Goal: Transaction & Acquisition: Purchase product/service

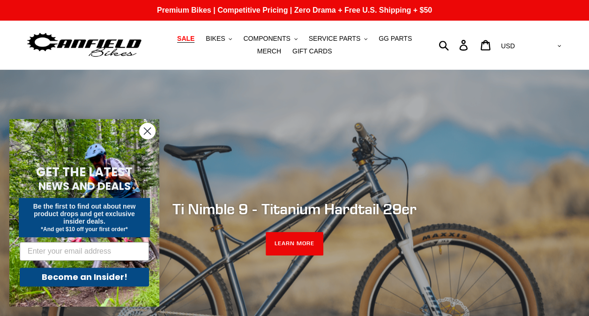
click at [184, 39] on span "SALE" at bounding box center [185, 39] width 17 height 8
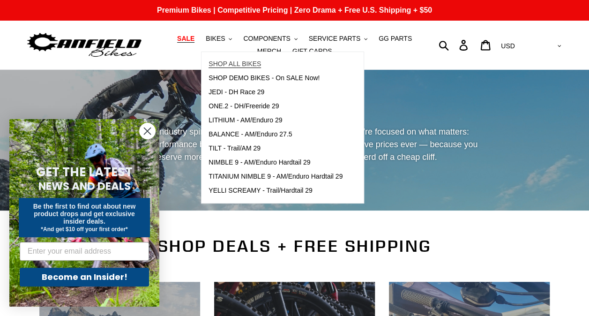
click at [214, 62] on span "SHOP ALL BIKES" at bounding box center [234, 64] width 52 height 8
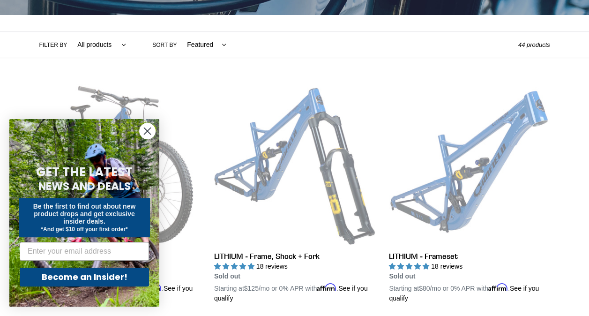
click at [147, 125] on circle "Close dialog" at bounding box center [147, 130] width 15 height 15
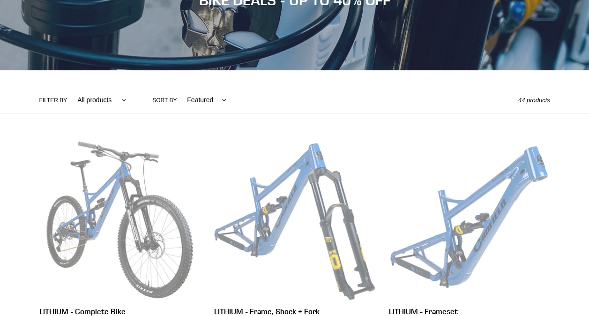
scroll to position [140, 0]
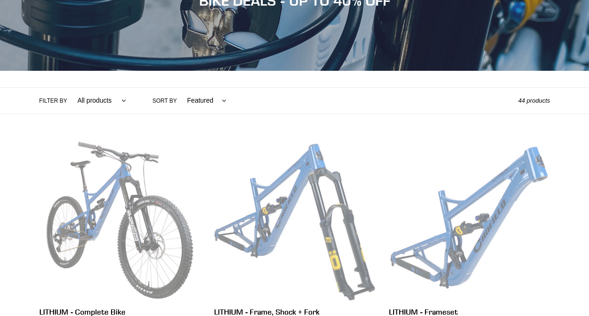
click at [53, 101] on label "Filter by" at bounding box center [53, 100] width 28 height 8
click at [69, 101] on select "All products 275 29er balance BFCM23 BFCM24 CBF DEMO BIKE Downhill Enduro Full …" at bounding box center [99, 101] width 61 height 26
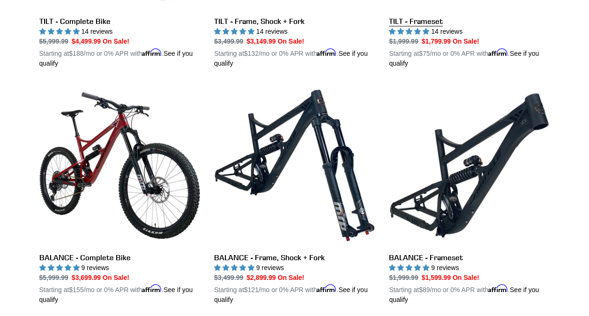
scroll to position [666, 0]
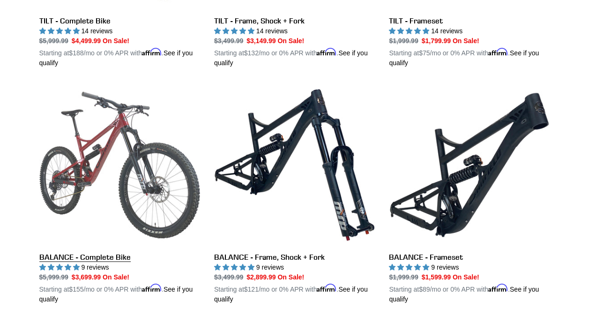
click at [140, 199] on link "BALANCE - Complete Bike" at bounding box center [119, 193] width 161 height 219
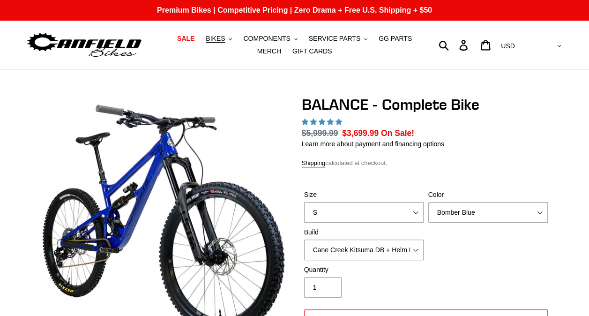
select select "highest-rating"
click at [366, 213] on select "S M L XL" at bounding box center [363, 212] width 119 height 21
click at [304, 213] on select "S M L XL" at bounding box center [363, 212] width 119 height 21
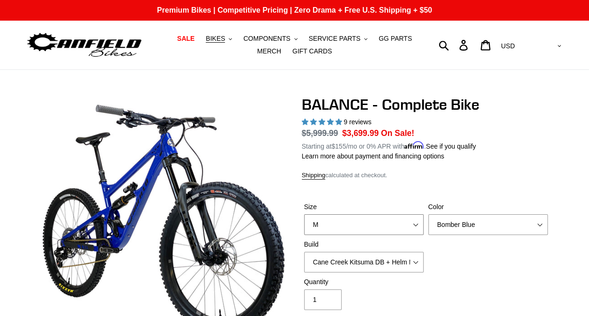
click at [341, 219] on select "S M L XL" at bounding box center [363, 224] width 119 height 21
select select "XL"
click at [304, 214] on select "S M L XL" at bounding box center [363, 224] width 119 height 21
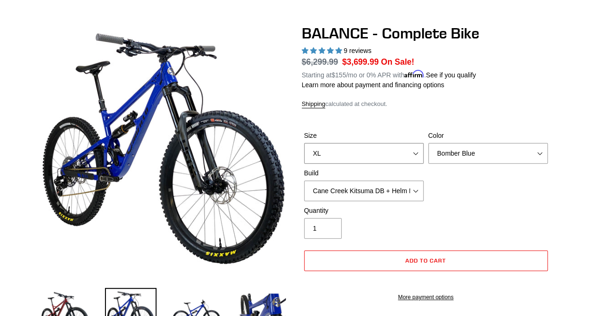
scroll to position [76, 0]
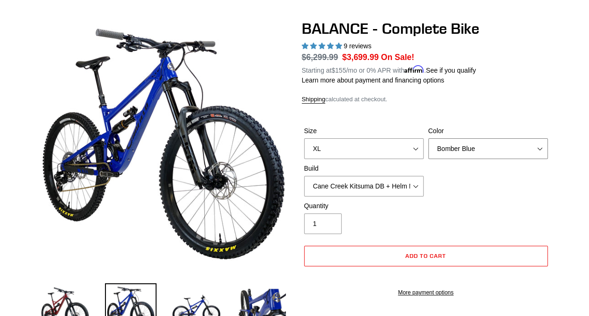
click at [469, 140] on select "Bomber Blue Goat's Blood Stealth Black" at bounding box center [487, 148] width 119 height 21
click at [428, 138] on select "Bomber Blue Goat's Blood Stealth Black" at bounding box center [487, 148] width 119 height 21
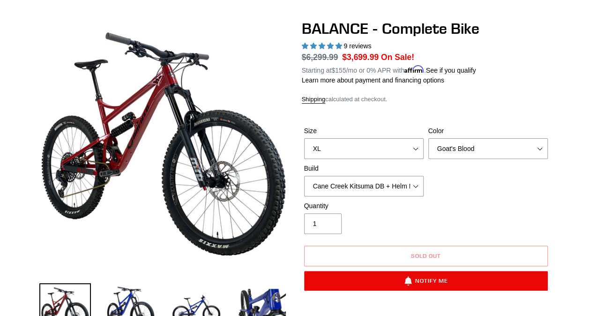
click at [455, 135] on div "Color Bomber Blue Goat's Blood Stealth Black" at bounding box center [488, 142] width 124 height 33
click at [453, 146] on select "Bomber Blue Goat's Blood Stealth Black" at bounding box center [487, 148] width 119 height 21
select select "Stealth Black"
click at [428, 138] on select "Bomber Blue Goat's Blood Stealth Black" at bounding box center [487, 148] width 119 height 21
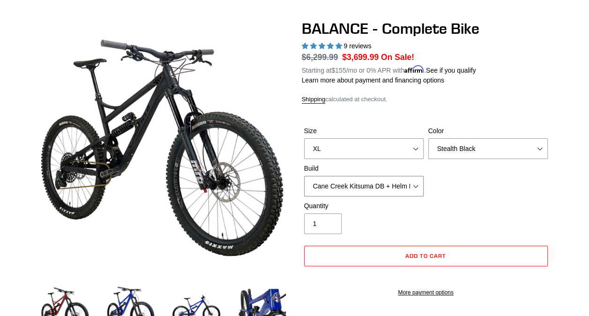
click at [373, 179] on select "Cane Creek Kitsuma DB + Helm MKII + SRAM GX Cane Creek Kitsuma DB + Helm MKII +…" at bounding box center [363, 186] width 119 height 21
click at [304, 176] on select "Cane Creek Kitsuma DB + Helm MKII + SRAM GX Cane Creek Kitsuma DB + Helm MKII +…" at bounding box center [363, 186] width 119 height 21
click at [372, 184] on select "Cane Creek Kitsuma DB + Helm MKII + SRAM GX Cane Creek Kitsuma DB + Helm MKII +…" at bounding box center [363, 186] width 119 height 21
click at [304, 176] on select "Cane Creek Kitsuma DB + Helm MKII + SRAM GX Cane Creek Kitsuma DB + Helm MKII +…" at bounding box center [363, 186] width 119 height 21
click at [362, 190] on select "Cane Creek Kitsuma DB + Helm MKII + SRAM GX Cane Creek Kitsuma DB + Helm MKII +…" at bounding box center [363, 186] width 119 height 21
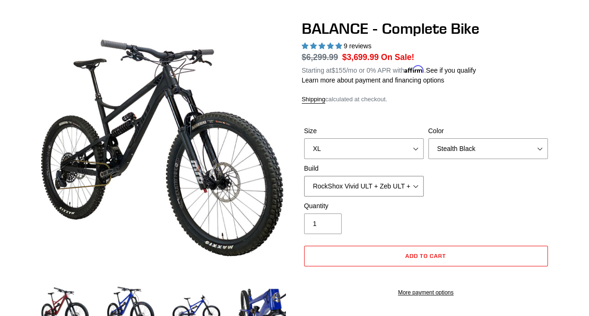
click at [304, 176] on select "Cane Creek Kitsuma DB + Helm MKII + SRAM GX Cane Creek Kitsuma DB + Helm MKII +…" at bounding box center [363, 186] width 119 height 21
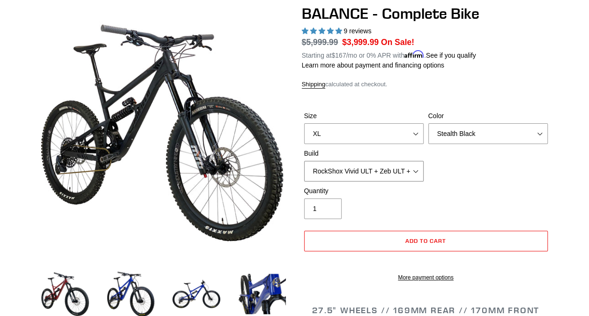
scroll to position [92, 0]
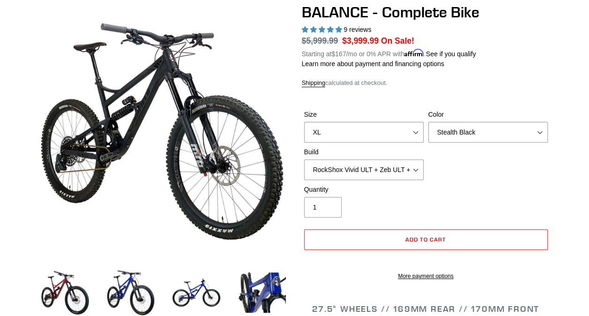
click at [355, 183] on div "Size S M L XL Color Bomber Blue Goat's Blood Stealth Black Build Cane Creek Kit…" at bounding box center [426, 147] width 248 height 75
click at [353, 175] on select "Cane Creek Kitsuma DB + Helm MKII + SRAM GX Cane Creek Kitsuma DB + Helm MKII +…" at bounding box center [363, 169] width 119 height 21
click at [304, 159] on select "Cane Creek Kitsuma DB + Helm MKII + SRAM GX Cane Creek Kitsuma DB + Helm MKII +…" at bounding box center [363, 169] width 119 height 21
click at [372, 173] on select "Cane Creek Kitsuma DB + Helm MKII + SRAM GX Cane Creek Kitsuma DB + Helm MKII +…" at bounding box center [363, 169] width 119 height 21
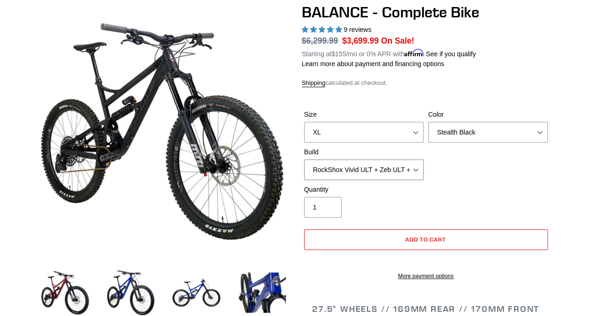
select select "Cane Creek Kitsuma DB + Helm MKII + SRAM XO"
click at [304, 159] on select "Cane Creek Kitsuma DB + Helm MKII + SRAM GX Cane Creek Kitsuma DB + Helm MKII +…" at bounding box center [363, 169] width 119 height 21
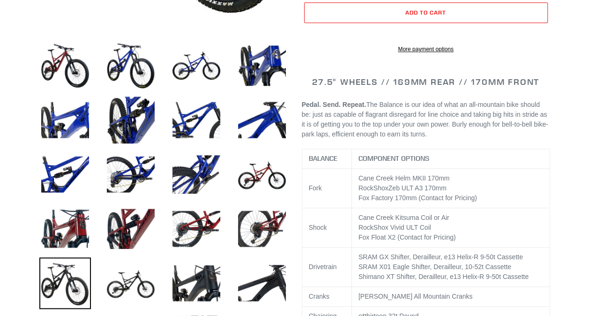
scroll to position [320, 0]
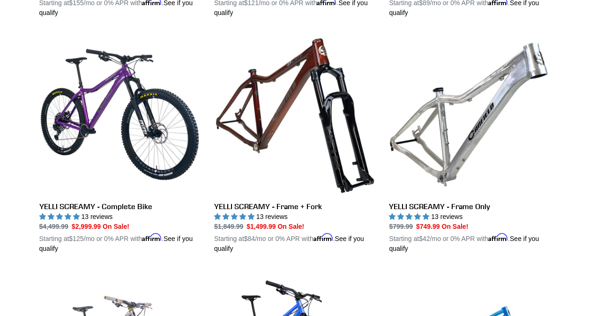
scroll to position [951, 0]
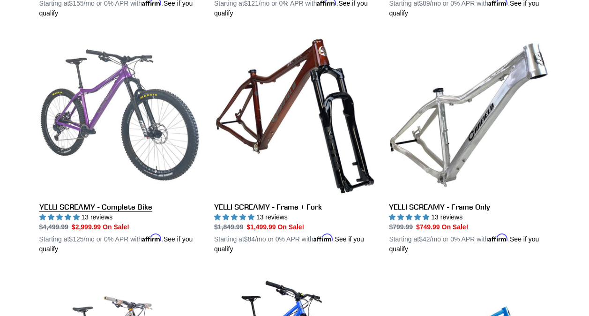
click at [106, 118] on link "YELLI SCREAMY - Complete Bike" at bounding box center [119, 144] width 161 height 219
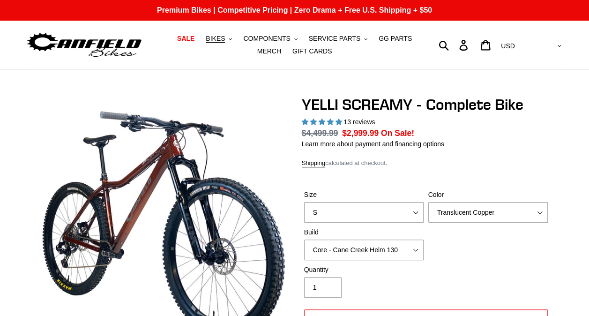
select select "highest-rating"
click at [361, 213] on select "S M L XL" at bounding box center [363, 212] width 119 height 21
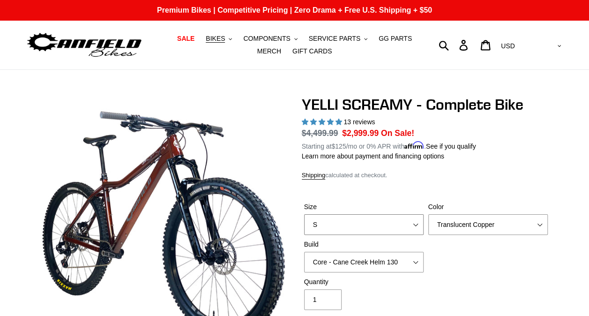
select select "XL"
click at [304, 214] on select "S M L XL" at bounding box center [363, 224] width 119 height 21
click at [463, 223] on select "Translucent Copper Purple Haze Raw" at bounding box center [487, 224] width 119 height 21
click at [428, 214] on select "Translucent Copper Purple Haze Raw" at bounding box center [487, 224] width 119 height 21
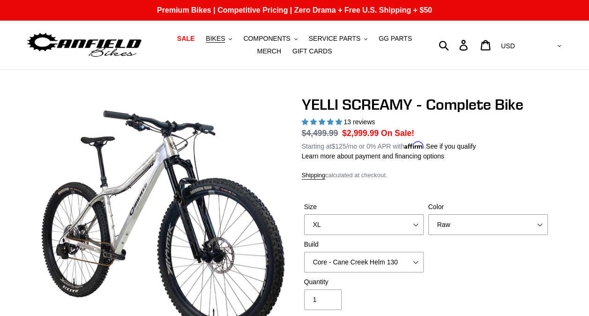
click at [456, 237] on div "Size S M L XL Color Translucent Copper Purple Haze Raw Build Core - [GEOGRAPHIC…" at bounding box center [426, 239] width 248 height 75
click at [452, 226] on select "Translucent Copper Purple Haze Raw" at bounding box center [487, 224] width 119 height 21
select select "Translucent Copper"
click at [428, 214] on select "Translucent Copper Purple Haze Raw" at bounding box center [487, 224] width 119 height 21
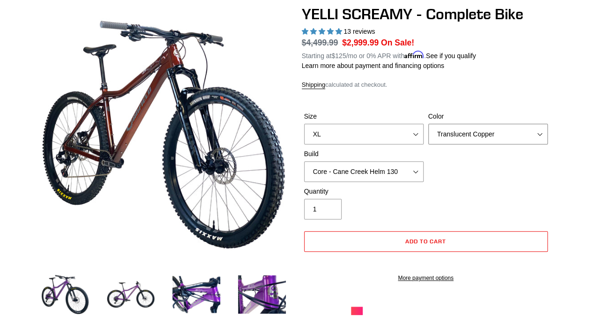
scroll to position [92, 0]
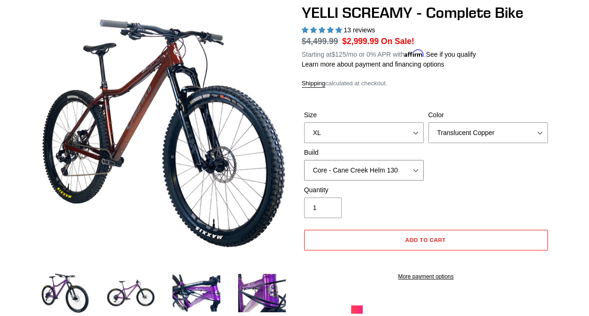
click at [324, 165] on select "Core - Cane Creek Helm 130 Pro - [GEOGRAPHIC_DATA] Helm 130 Core - Fox 34 SL Fa…" at bounding box center [363, 170] width 119 height 21
click at [304, 160] on select "Core - Cane Creek Helm 130 Pro - [GEOGRAPHIC_DATA] Helm 130 Core - Fox 34 SL Fa…" at bounding box center [363, 170] width 119 height 21
click at [338, 169] on select "Core - Cane Creek Helm 130 Pro - [GEOGRAPHIC_DATA] Helm 130 Core - Fox 34 SL Fa…" at bounding box center [363, 170] width 119 height 21
click at [304, 160] on select "Core - Cane Creek Helm 130 Pro - [GEOGRAPHIC_DATA] Helm 130 Core - Fox 34 SL Fa…" at bounding box center [363, 170] width 119 height 21
click at [355, 171] on select "Core - Cane Creek Helm 130 Pro - [GEOGRAPHIC_DATA] Helm 130 Core - Fox 34 SL Fa…" at bounding box center [363, 170] width 119 height 21
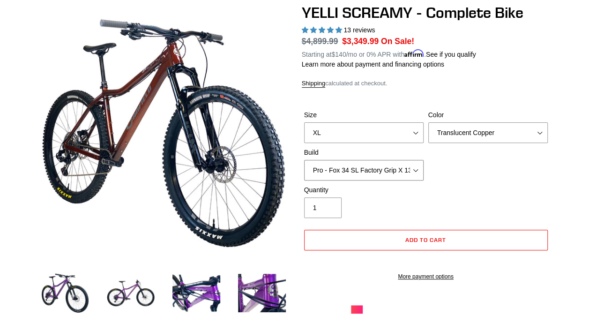
select select "Core - Cane Creek Helm 130"
click at [304, 160] on select "Core - Cane Creek Helm 130 Pro - [GEOGRAPHIC_DATA] Helm 130 Core - Fox 34 SL Fa…" at bounding box center [363, 170] width 119 height 21
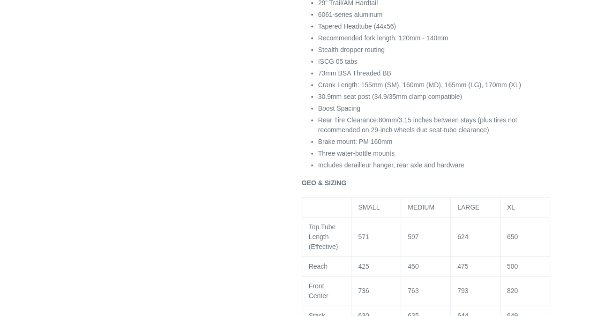
scroll to position [1063, 0]
